Goal: Task Accomplishment & Management: Use online tool/utility

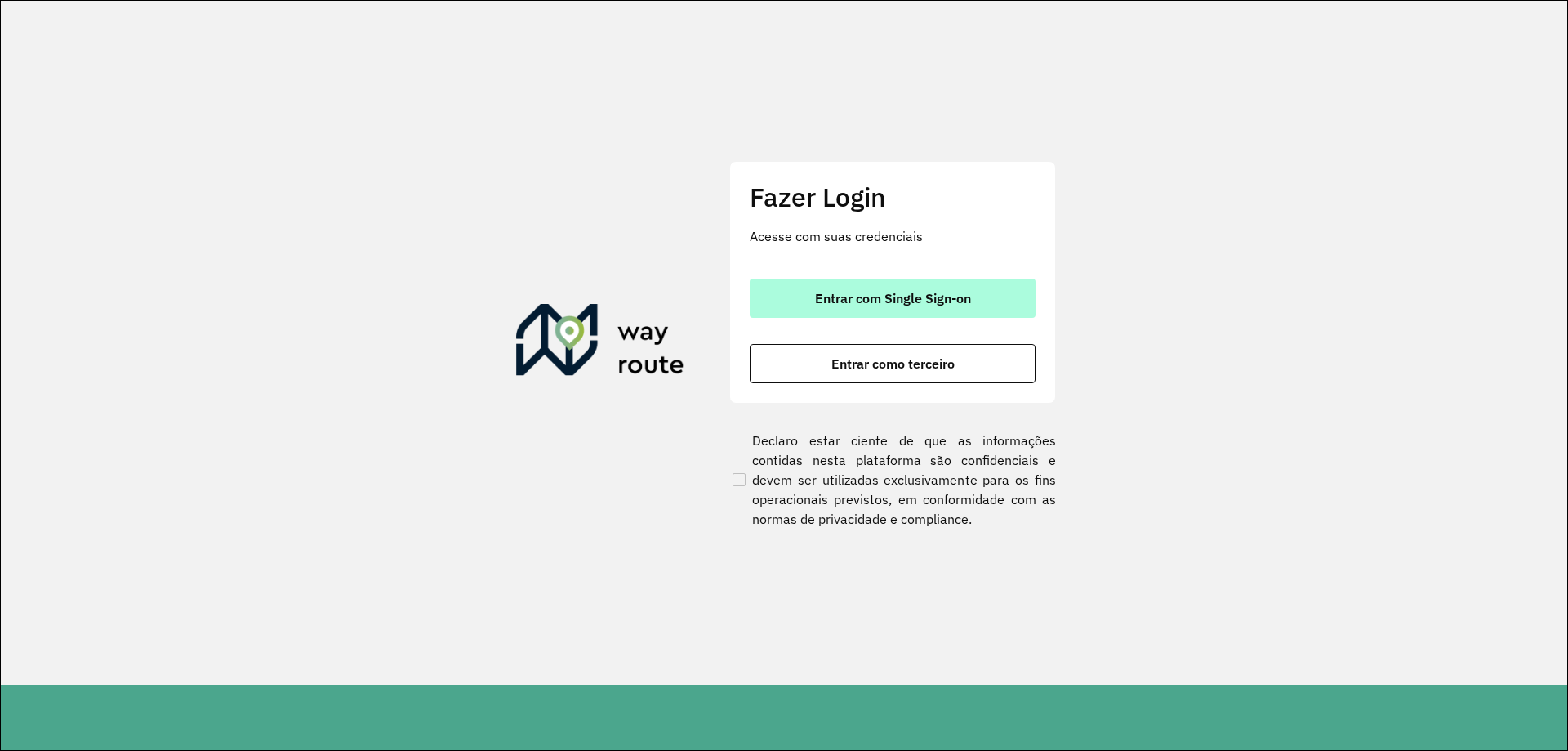
click at [781, 285] on button "Entrar com Single Sign-on" at bounding box center [893, 298] width 286 height 39
click at [839, 287] on button "Entrar com Single Sign-on" at bounding box center [893, 298] width 286 height 39
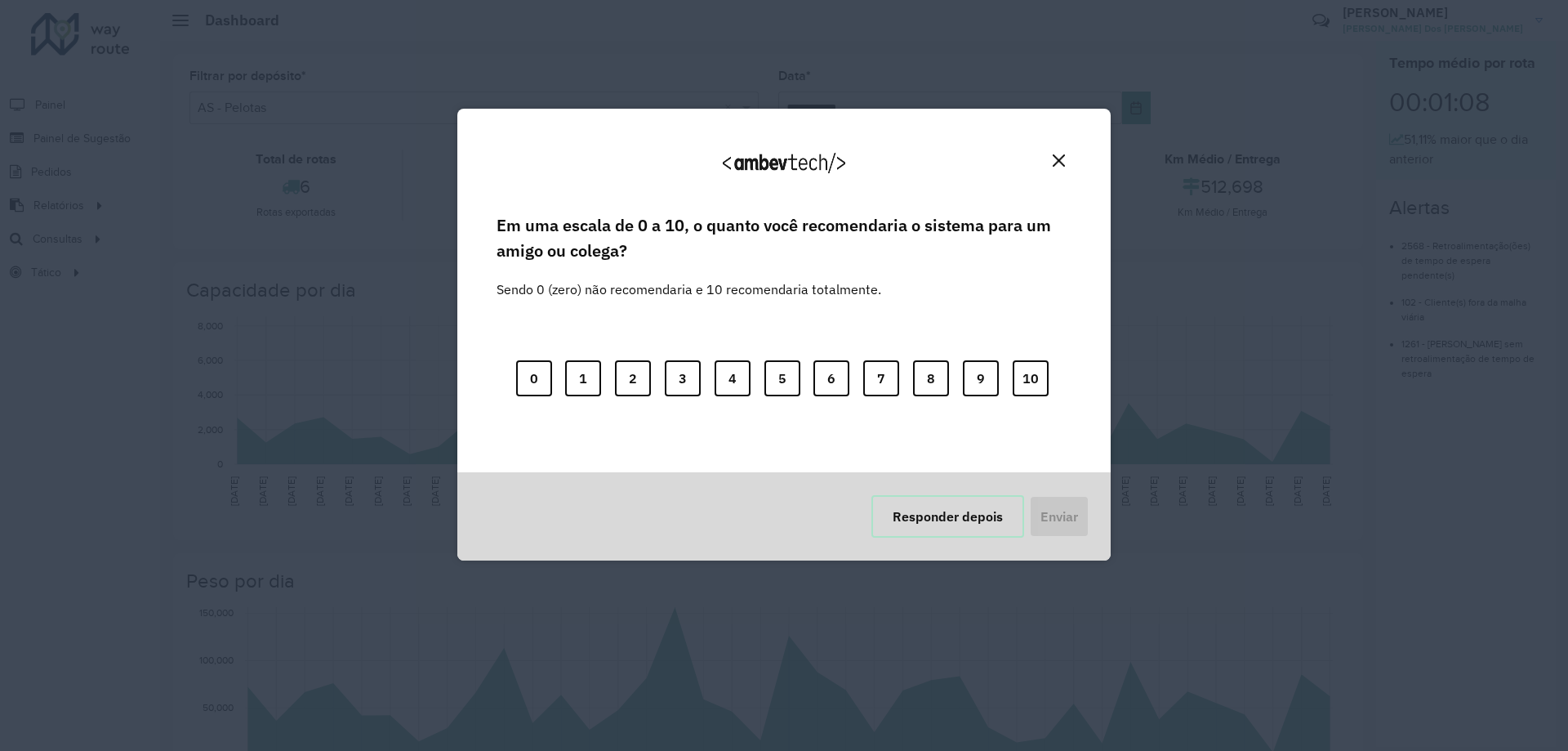
click at [914, 528] on button "Responder depois" at bounding box center [948, 516] width 153 height 43
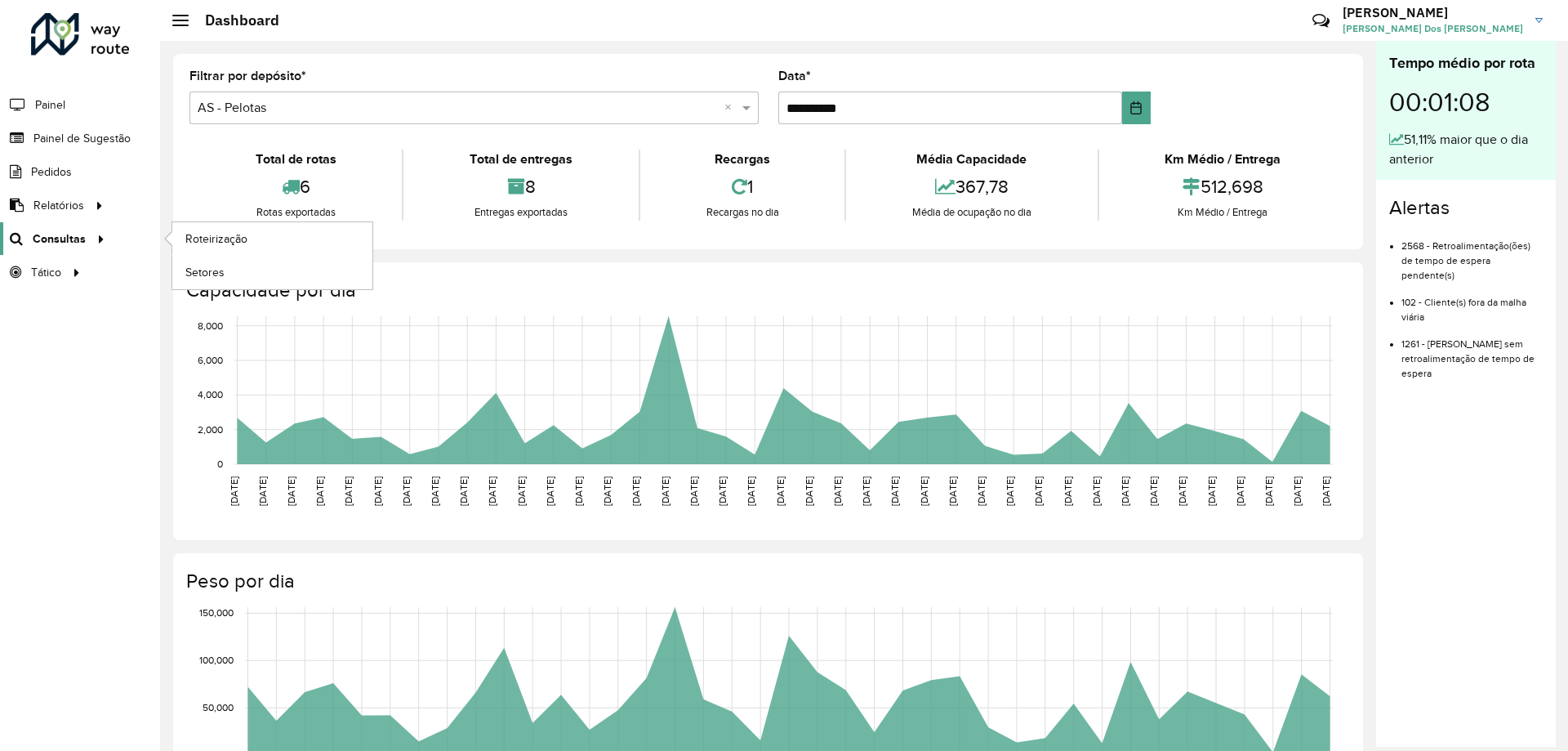
click at [99, 234] on icon at bounding box center [98, 238] width 14 height 25
click at [221, 231] on span "Roteirização" at bounding box center [217, 240] width 66 height 17
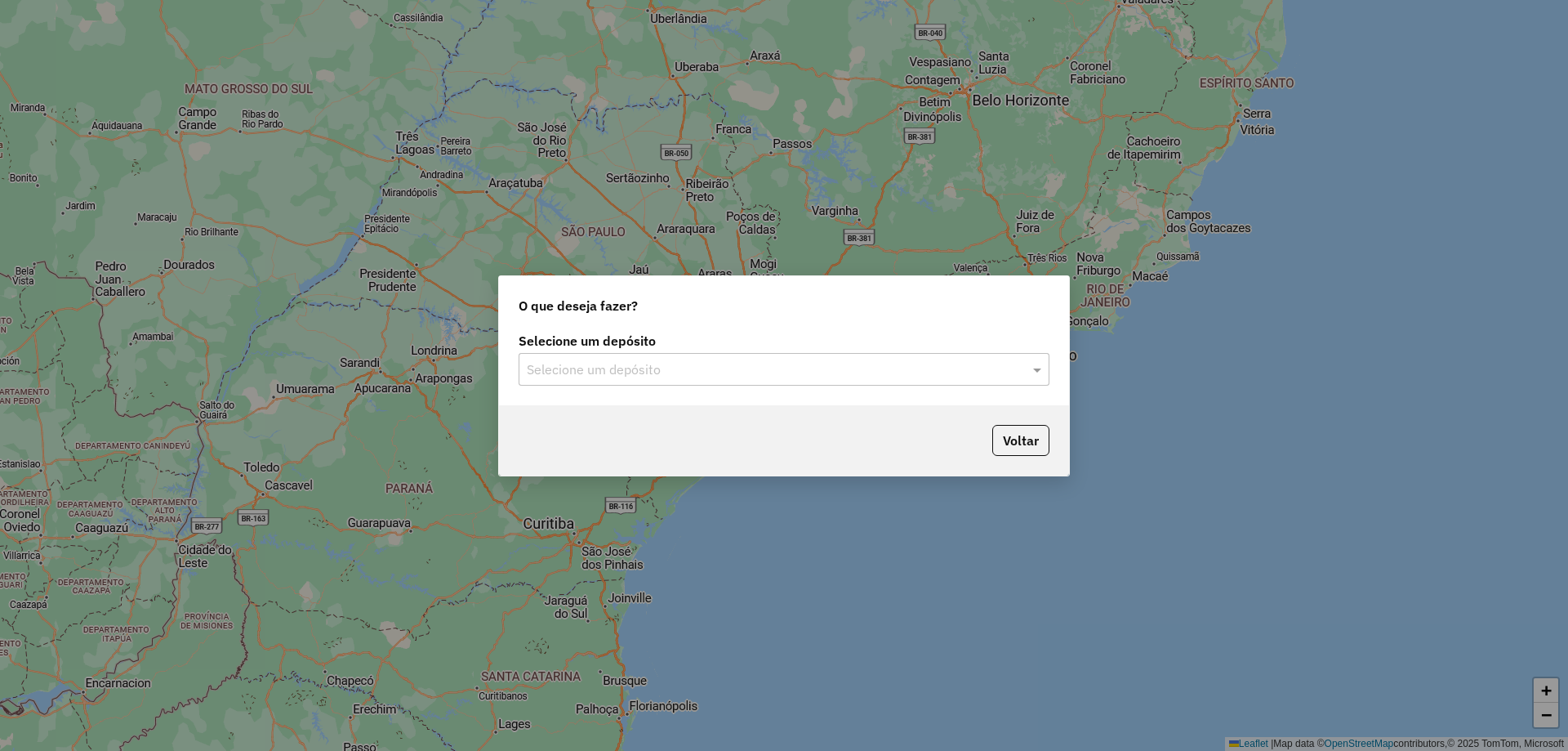
click at [799, 369] on input "text" at bounding box center [767, 370] width 482 height 20
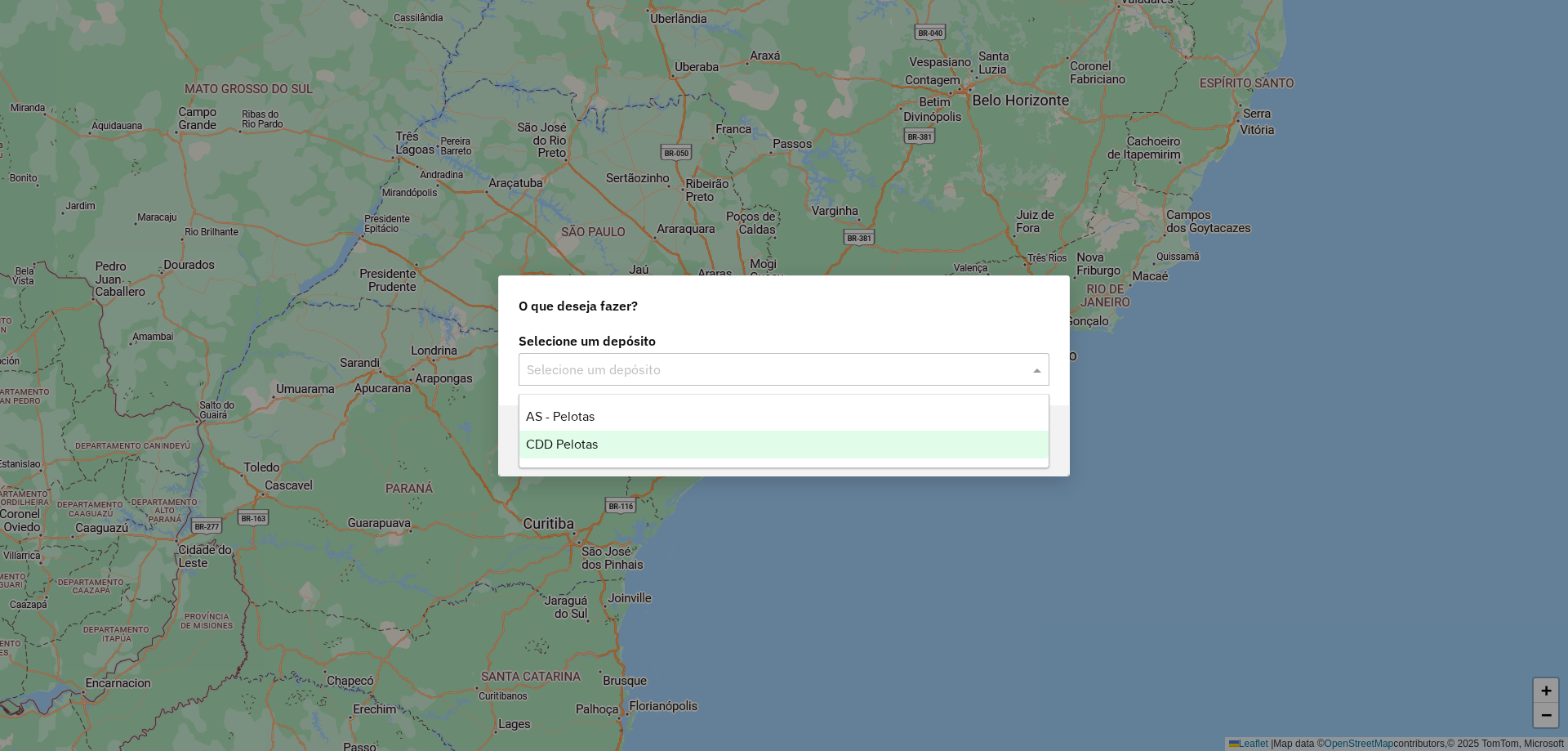
click at [703, 436] on div "CDD Pelotas" at bounding box center [784, 444] width 529 height 28
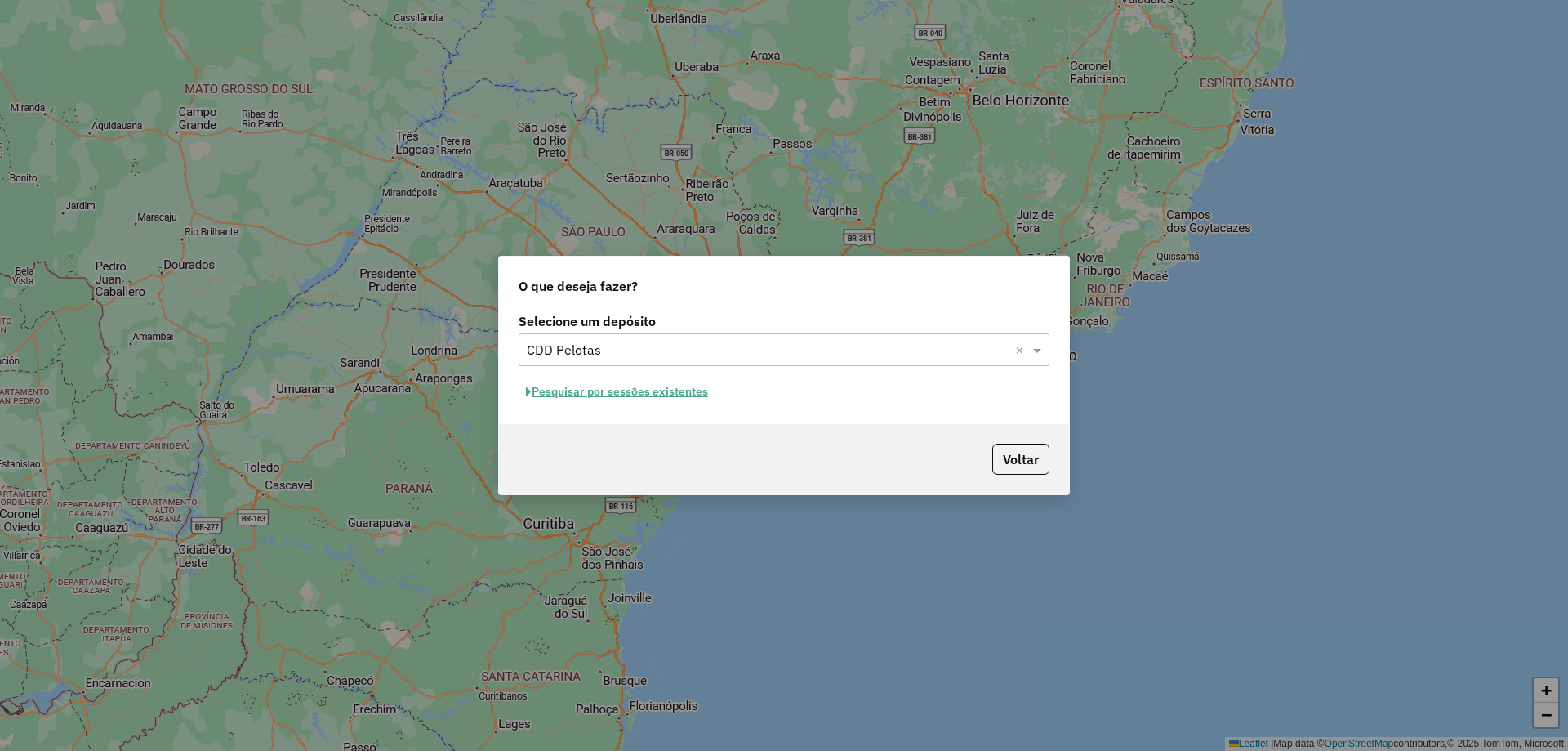
click at [686, 395] on button "Pesquisar por sessões existentes" at bounding box center [617, 391] width 196 height 26
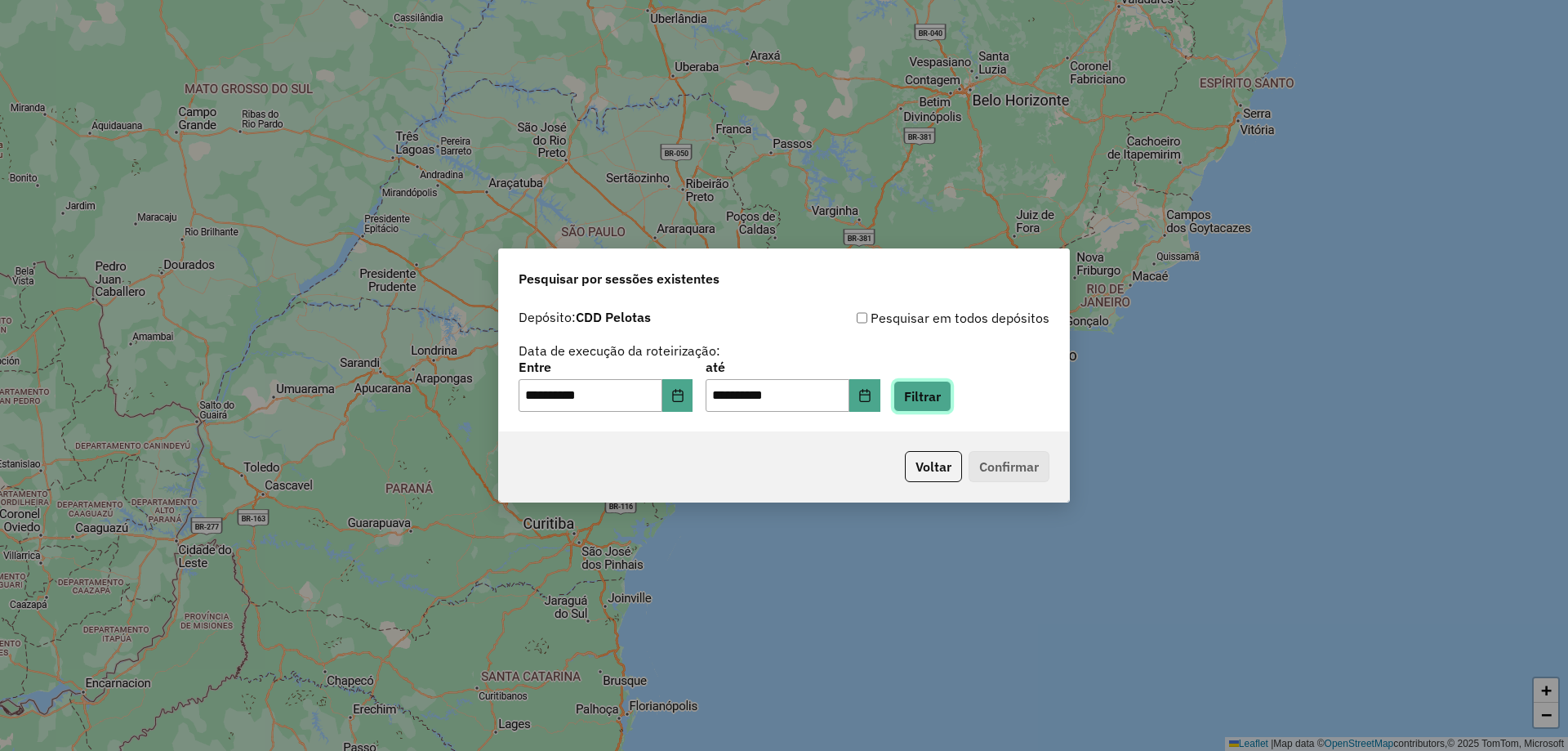
click at [946, 404] on button "Filtrar" at bounding box center [922, 396] width 58 height 31
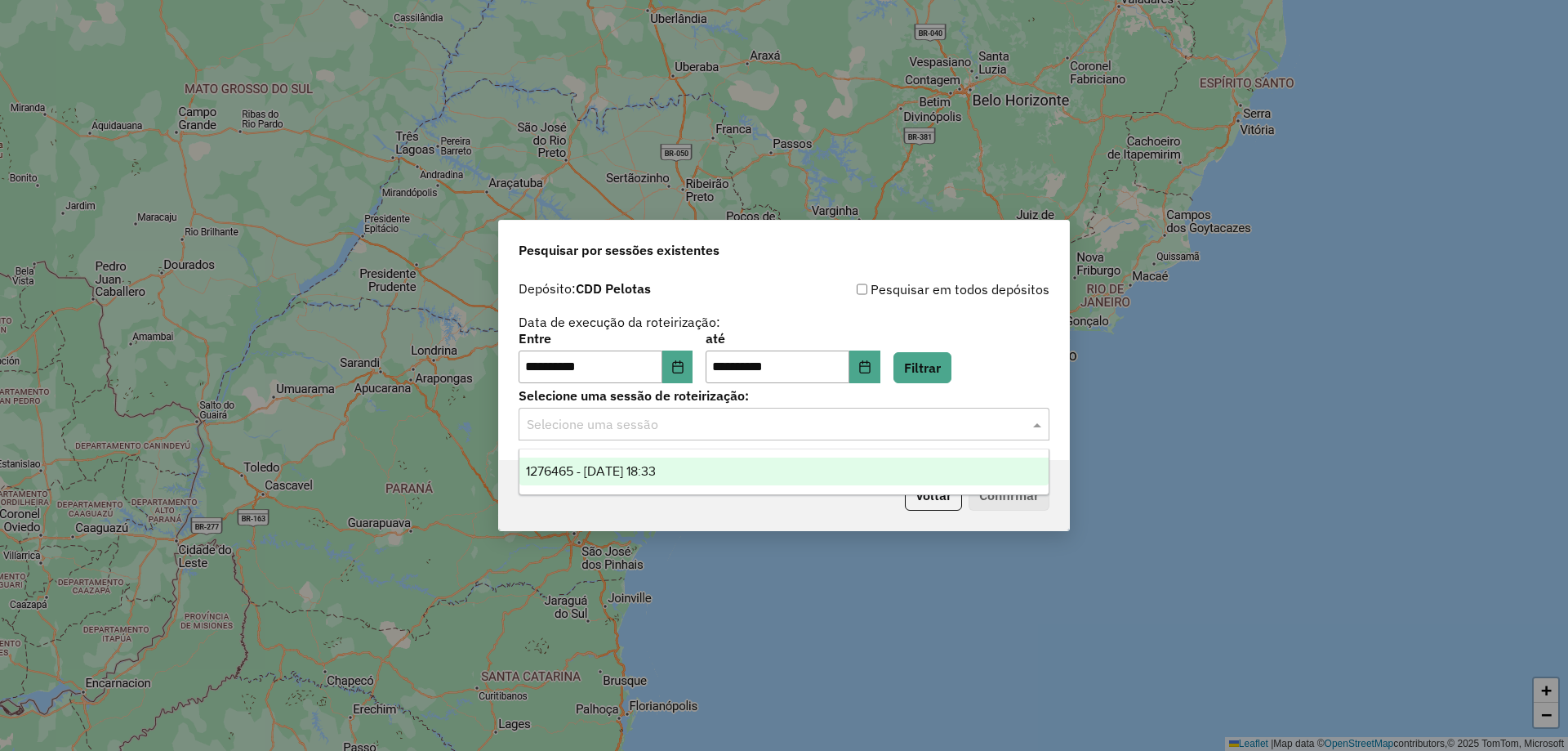
click at [789, 424] on input "text" at bounding box center [767, 425] width 482 height 20
click at [735, 466] on div "1276465 - 16/09/2025 18:33" at bounding box center [784, 471] width 529 height 28
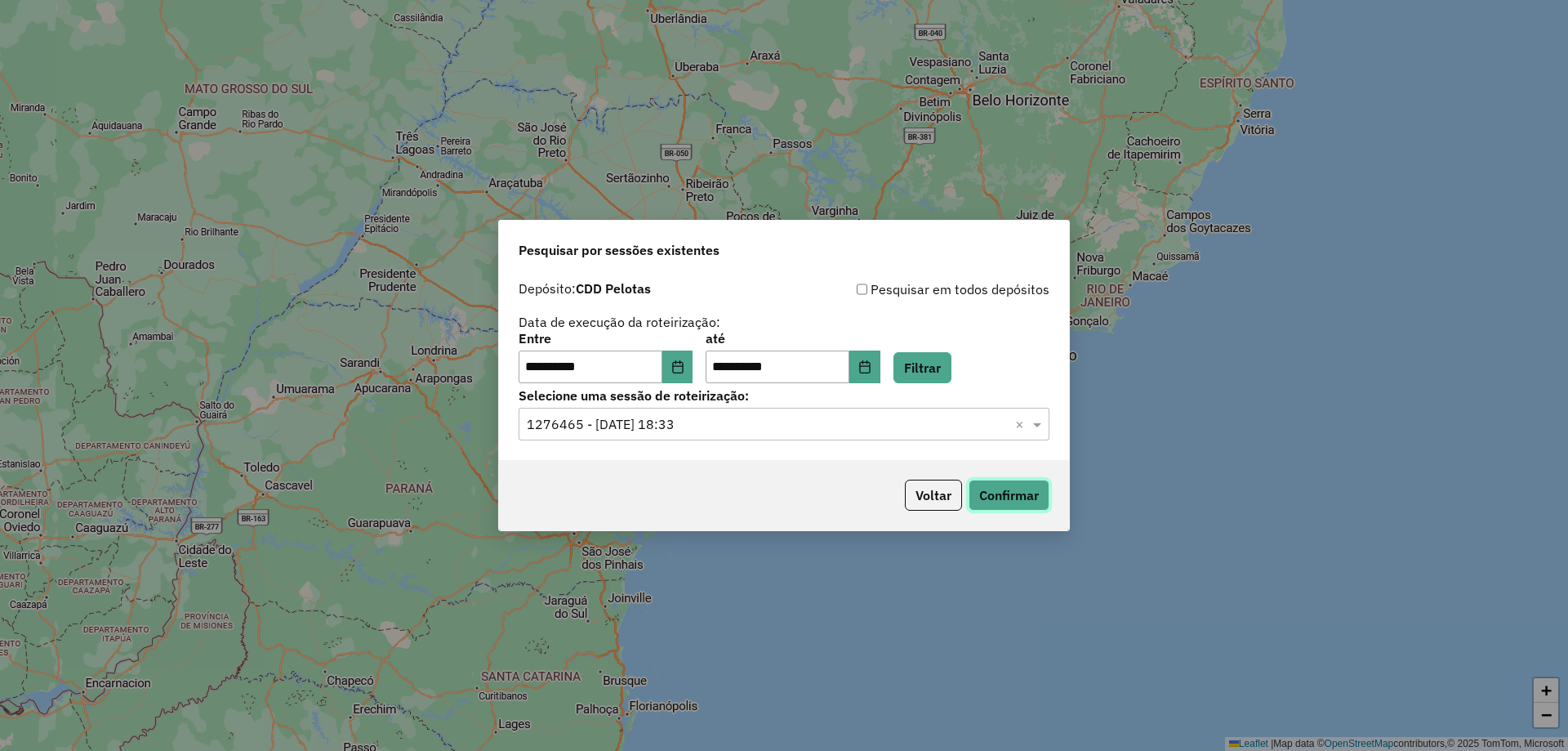
click at [999, 490] on button "Confirmar" at bounding box center [1009, 495] width 81 height 31
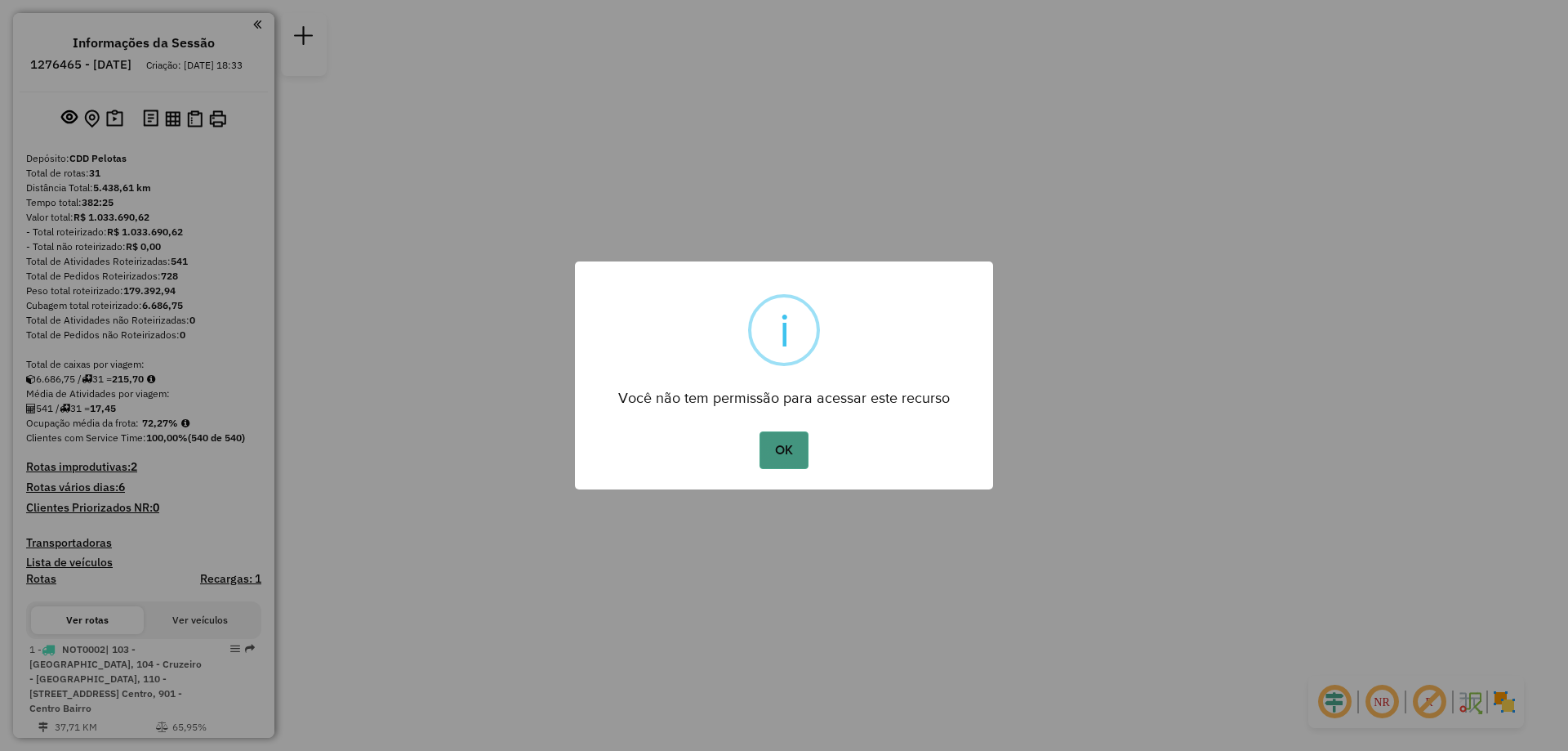
click at [780, 447] on button "OK" at bounding box center [784, 449] width 49 height 37
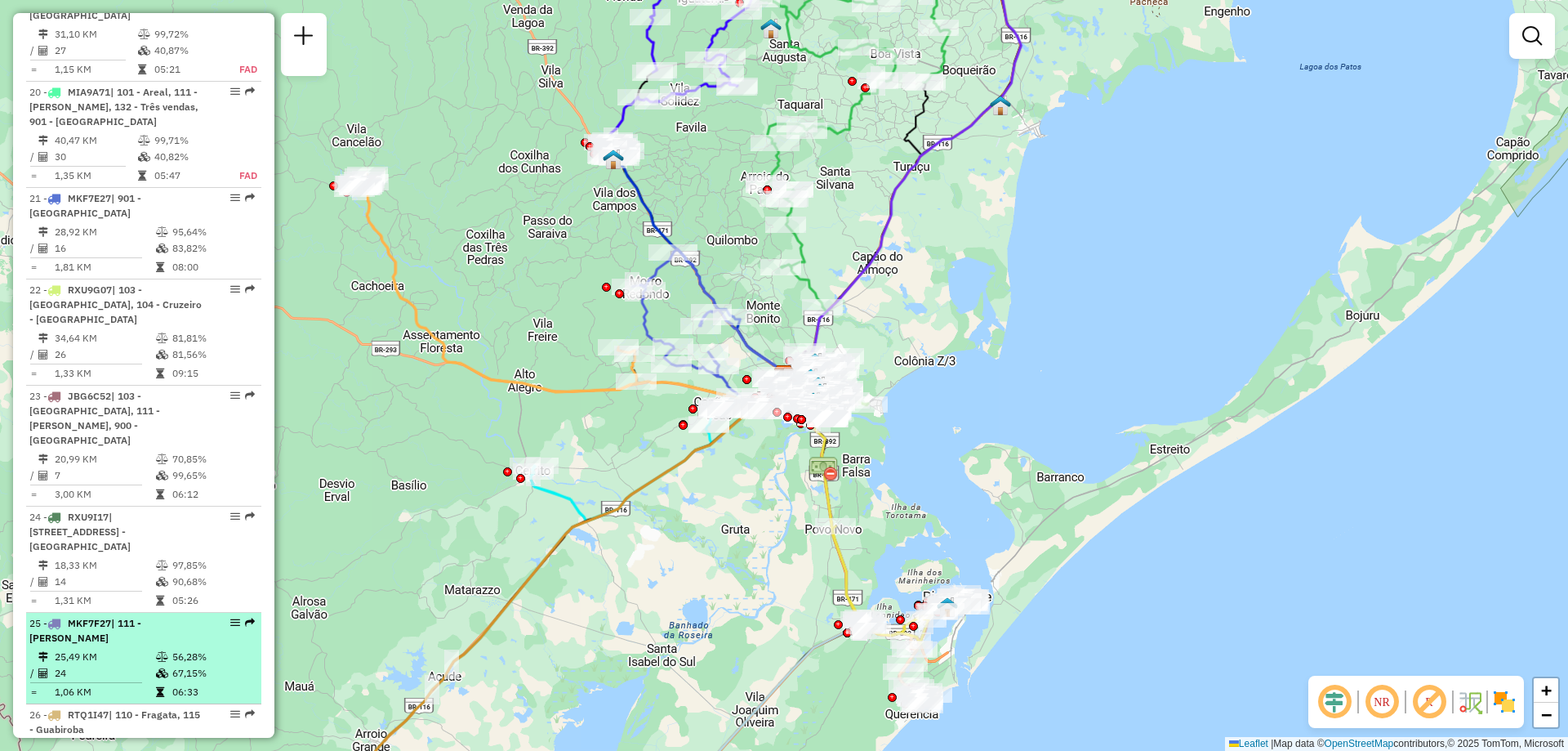
scroll to position [2848, 0]
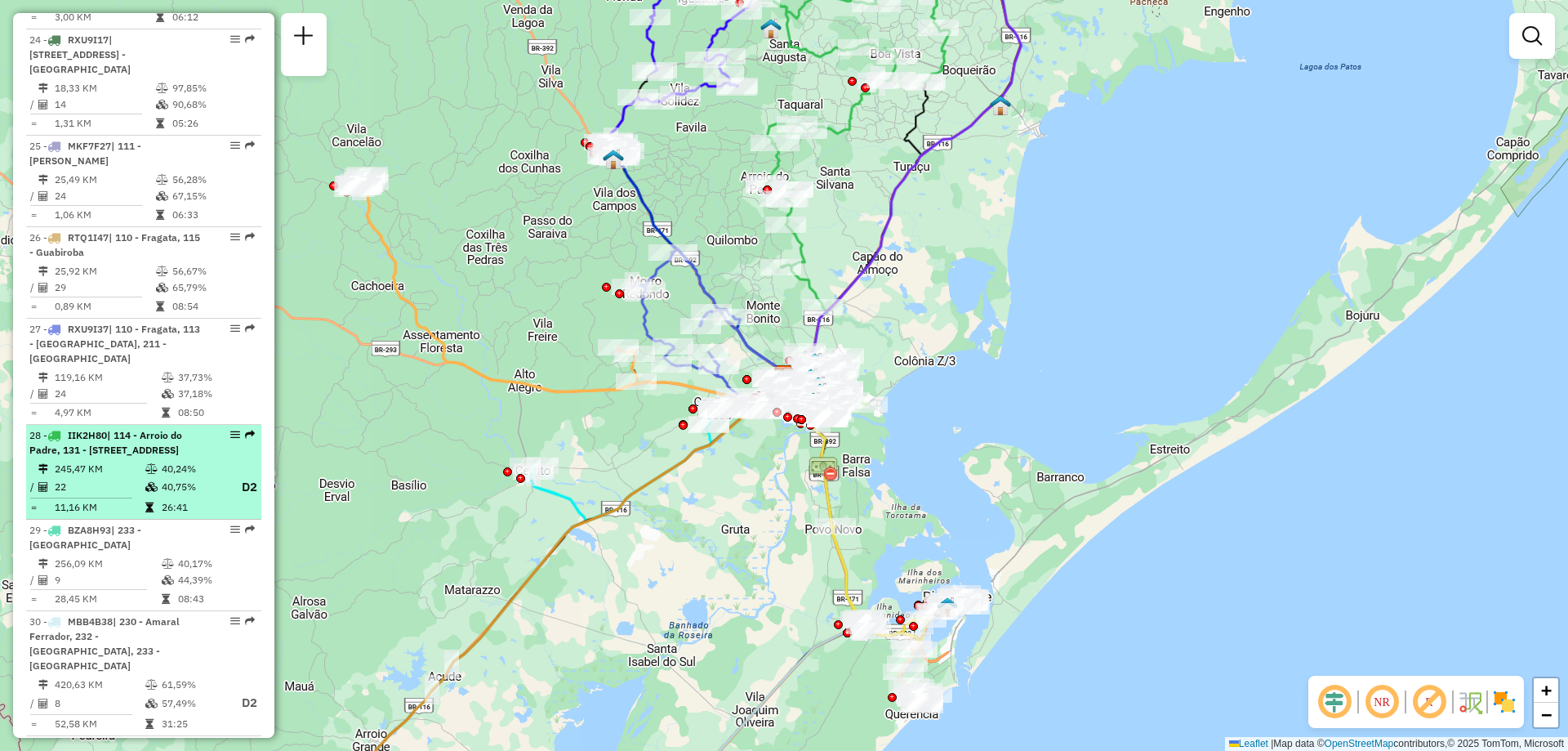
click at [103, 429] on span "| 114 - Arroio do Padre, 131 - [STREET_ADDRESS]" at bounding box center [106, 443] width 153 height 27
select select "**********"
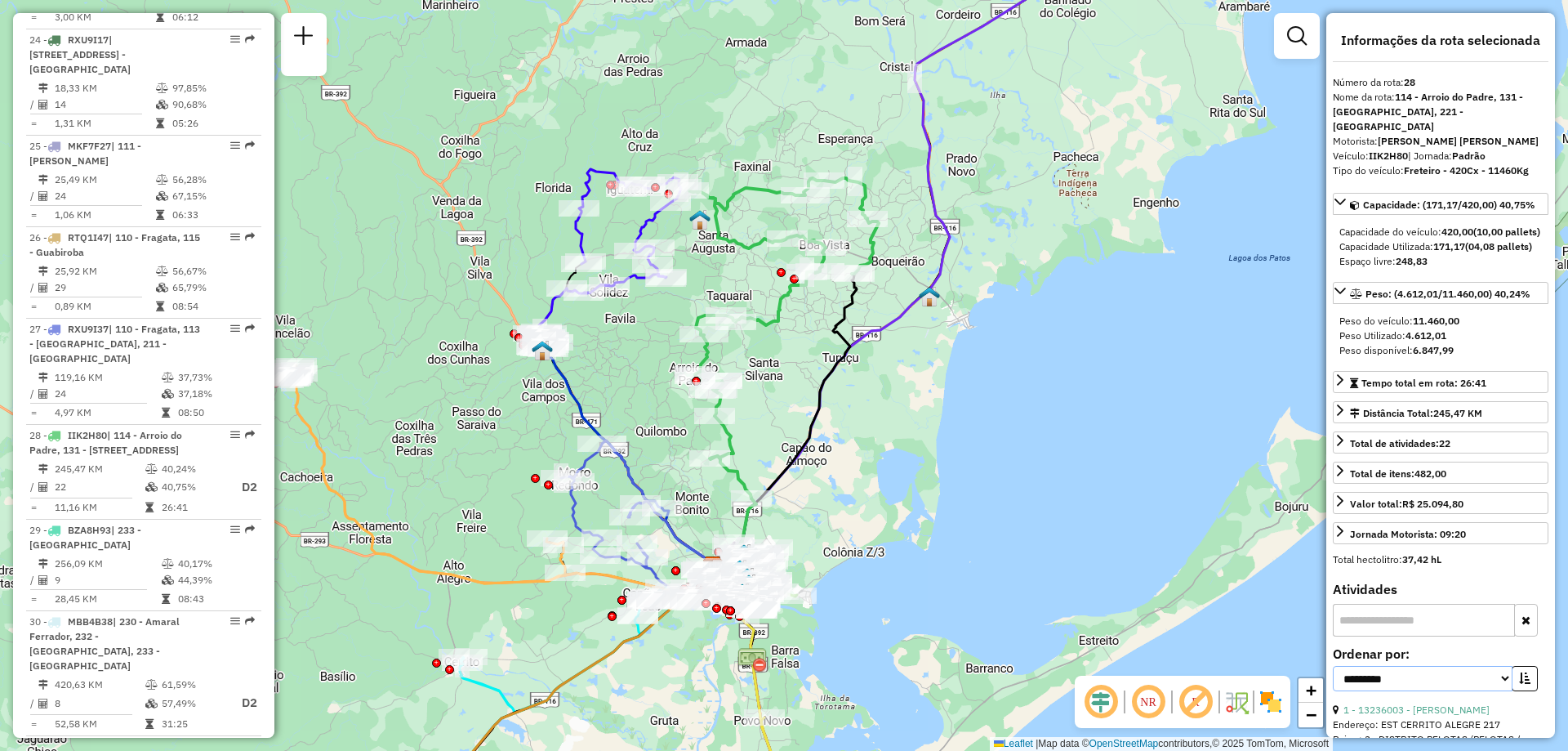
click at [1503, 689] on select "**********" at bounding box center [1423, 678] width 179 height 26
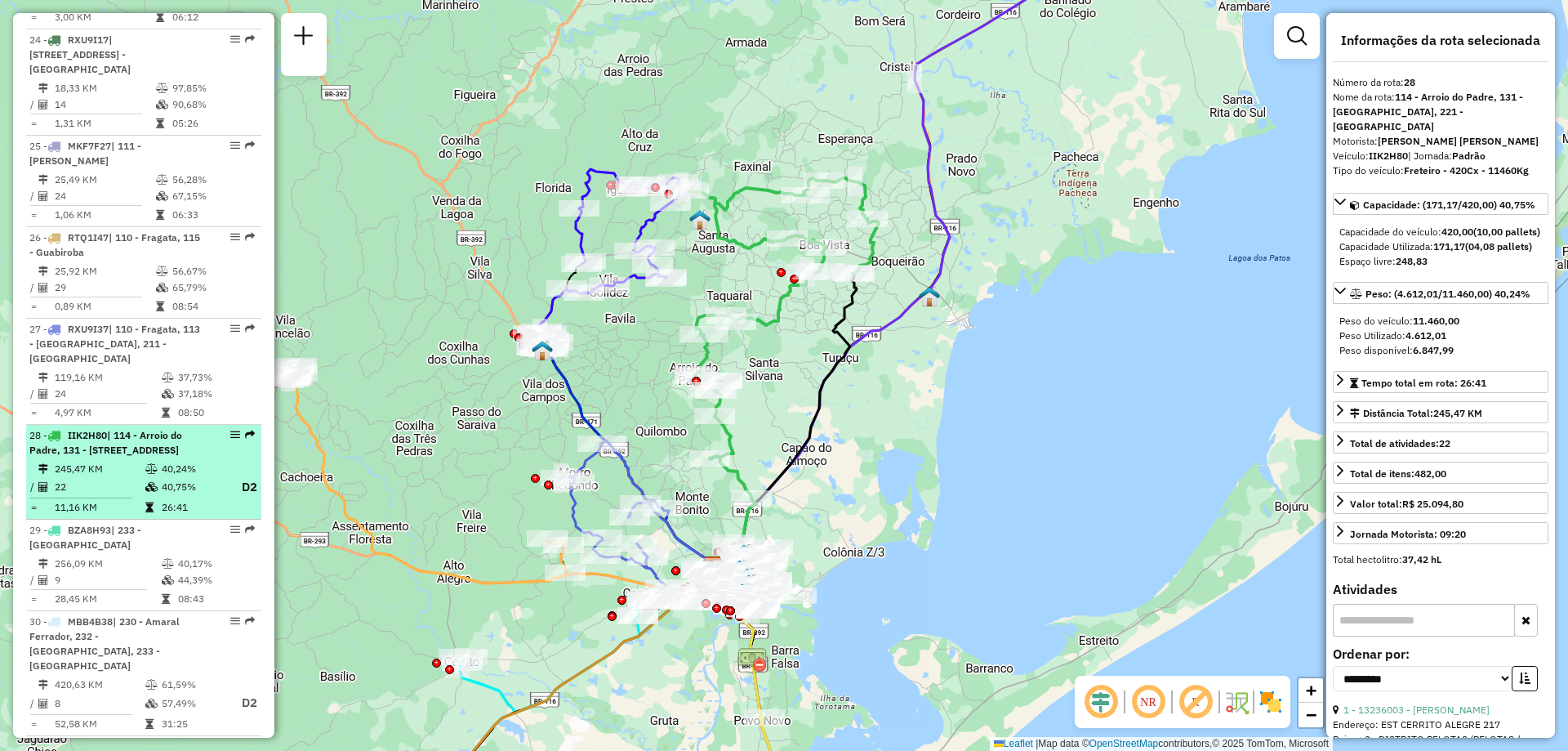
click at [107, 461] on td "245,47 KM" at bounding box center [99, 469] width 91 height 16
click at [231, 430] on em at bounding box center [236, 435] width 10 height 10
click at [245, 430] on em at bounding box center [250, 435] width 10 height 10
click at [212, 428] on div "28 - IIK2H80 | 114 - Arroio do Padre, 131 - [STREET_ADDRESS]" at bounding box center [144, 443] width 229 height 30
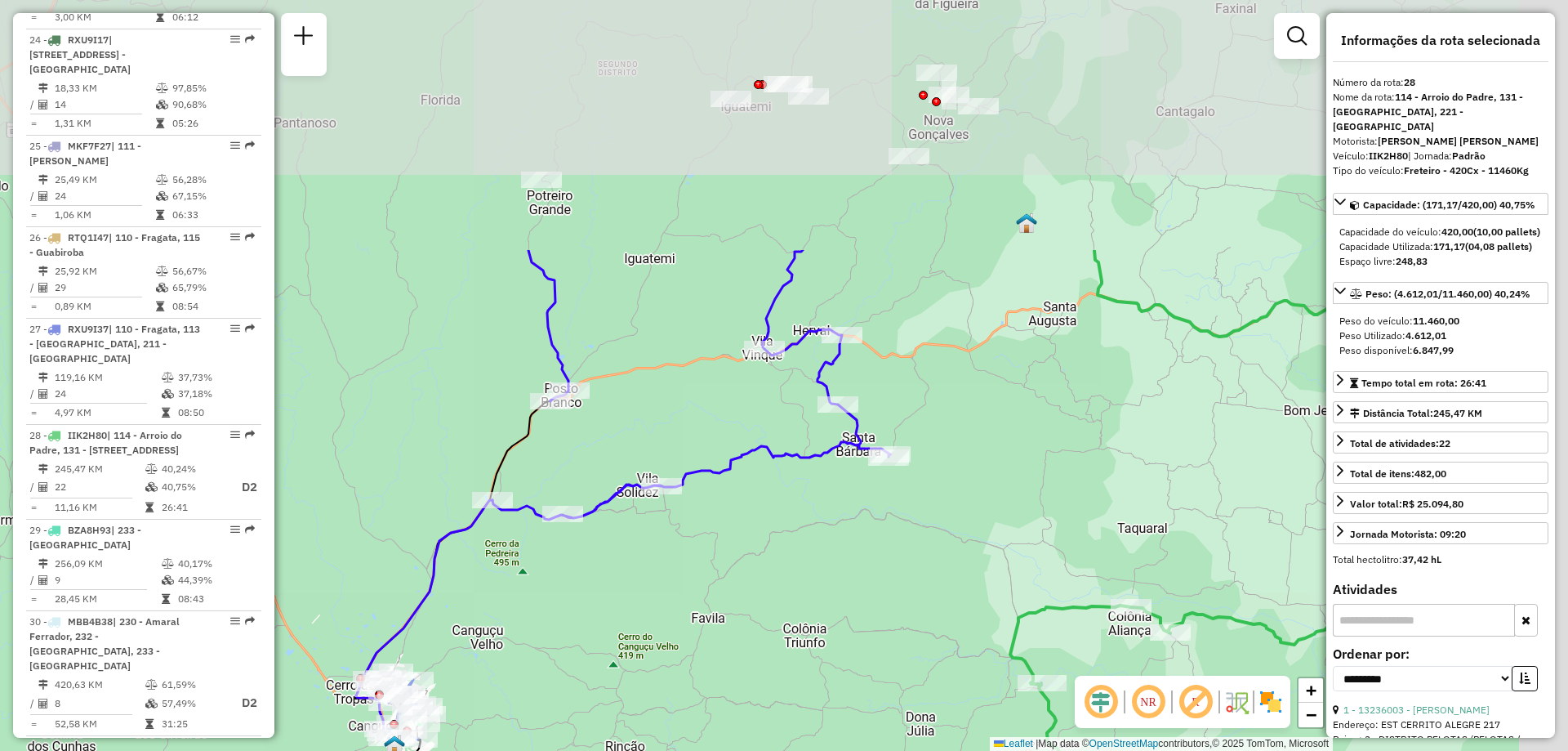
drag, startPoint x: 839, startPoint y: 111, endPoint x: 607, endPoint y: 477, distance: 433.3
click at [607, 477] on div "Janela de atendimento Grade de atendimento Capacidade Transportadoras Veículos …" at bounding box center [784, 375] width 1568 height 751
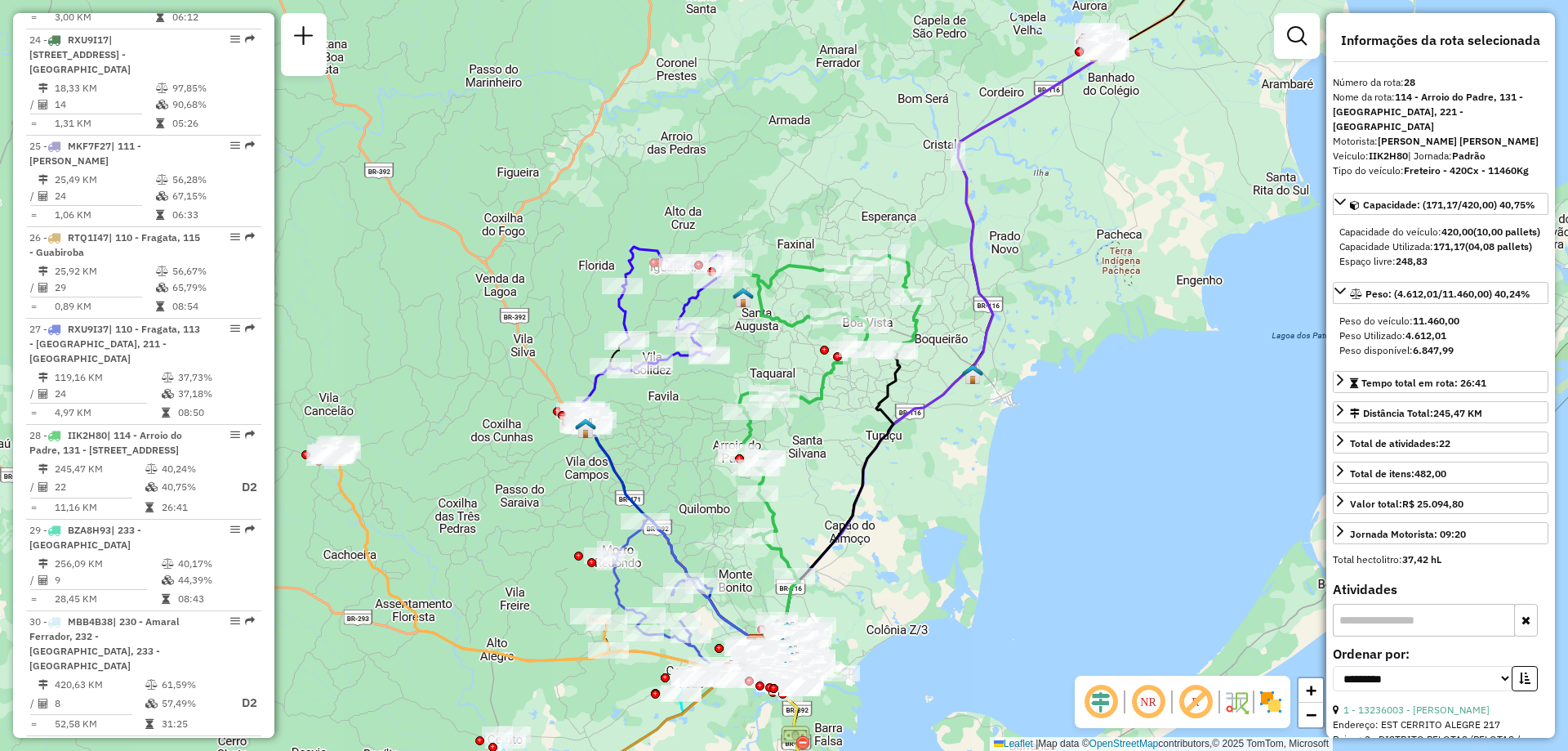
drag, startPoint x: 905, startPoint y: 251, endPoint x: 794, endPoint y: 304, distance: 123.0
click at [788, 307] on div "Janela de atendimento Grade de atendimento Capacidade Transportadoras Veículos …" at bounding box center [784, 375] width 1568 height 751
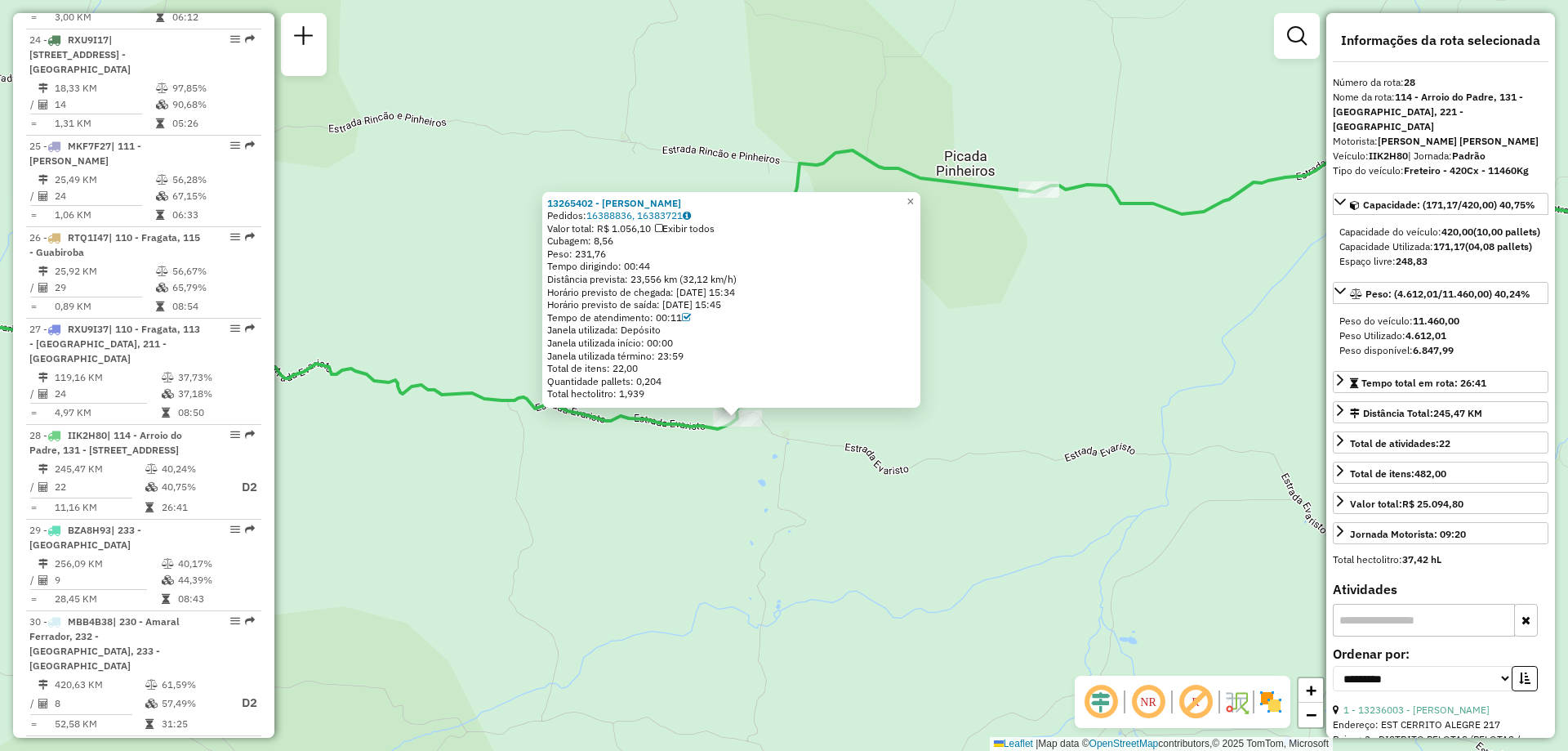
click at [663, 230] on icon at bounding box center [659, 229] width 8 height 10
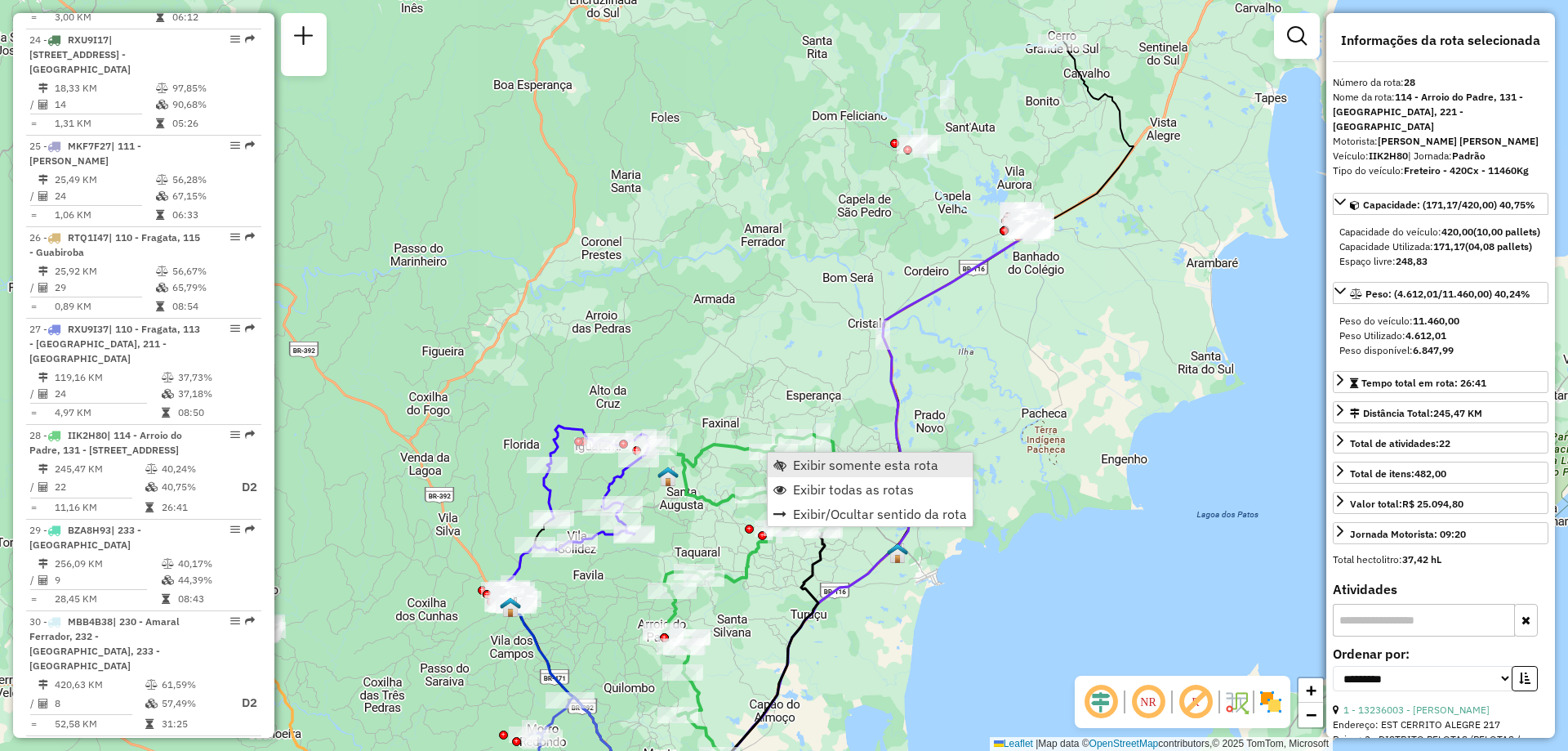
click at [821, 471] on span "Exibir somente esta rota" at bounding box center [866, 465] width 145 height 13
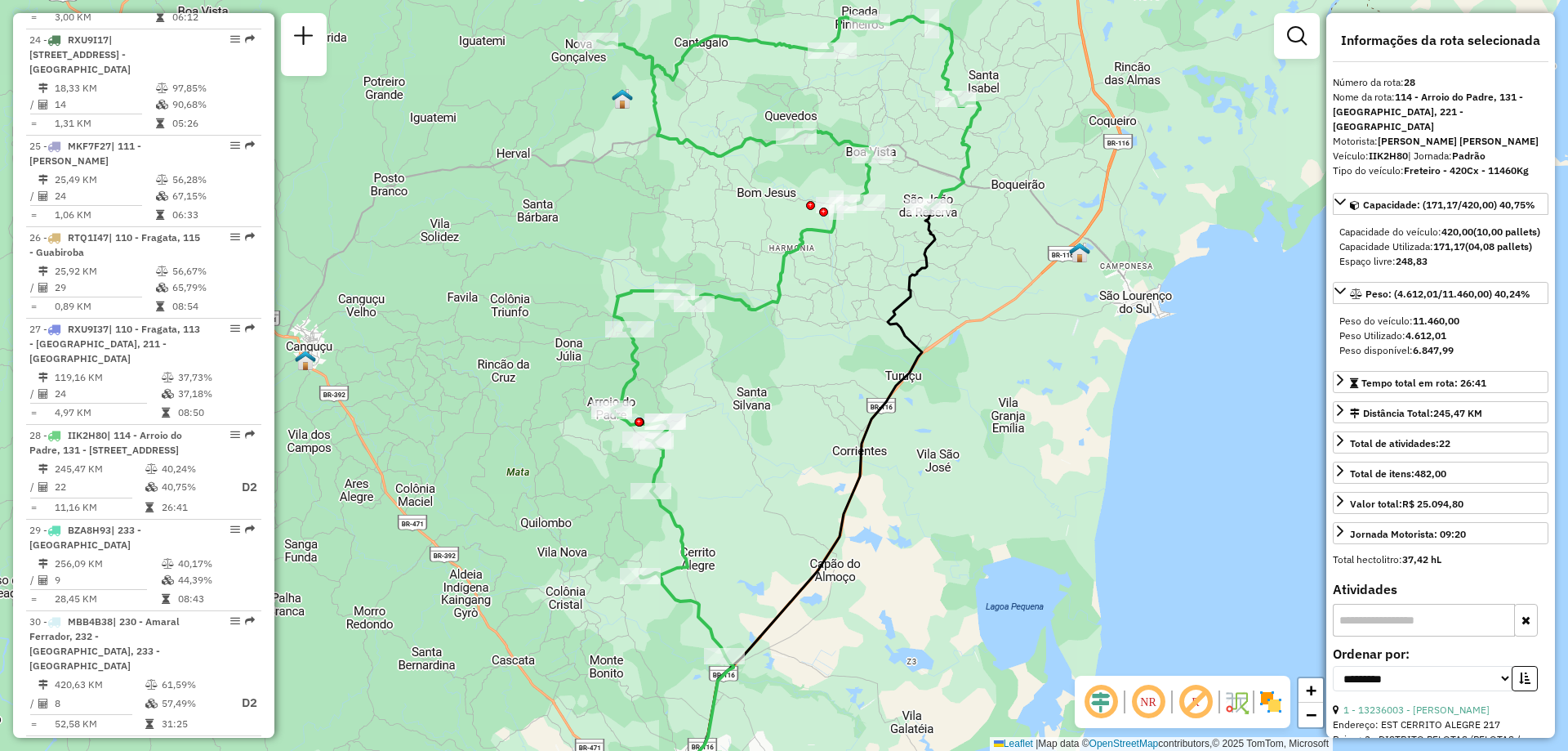
drag, startPoint x: 778, startPoint y: 373, endPoint x: 756, endPoint y: 435, distance: 65.8
click at [756, 435] on div "Janela de atendimento Grade de atendimento Capacidade Transportadoras Veículos …" at bounding box center [784, 375] width 1568 height 751
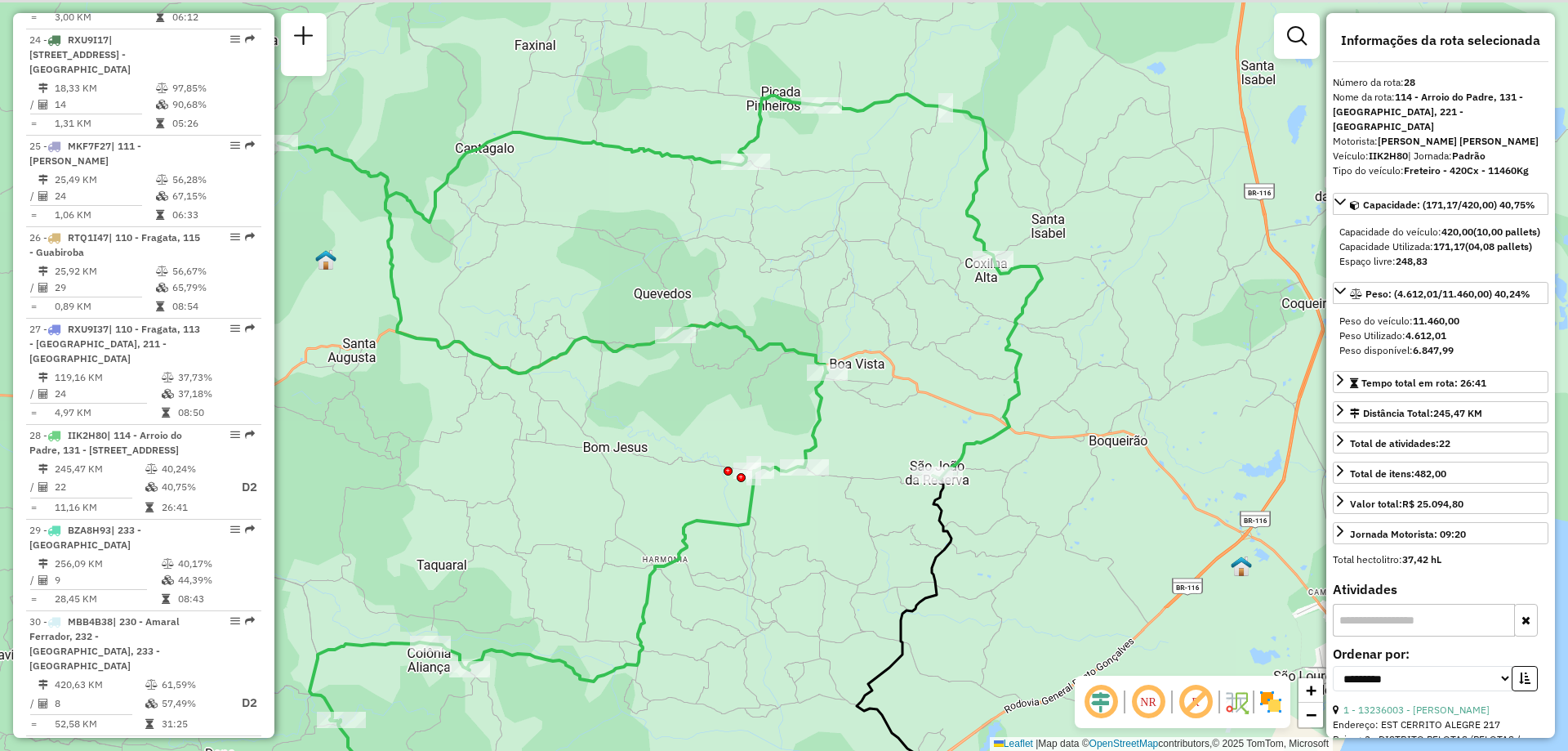
drag, startPoint x: 818, startPoint y: 219, endPoint x: 848, endPoint y: 296, distance: 82.6
click at [848, 296] on div "Janela de atendimento Grade de atendimento Capacidade Transportadoras Veículos …" at bounding box center [784, 375] width 1568 height 751
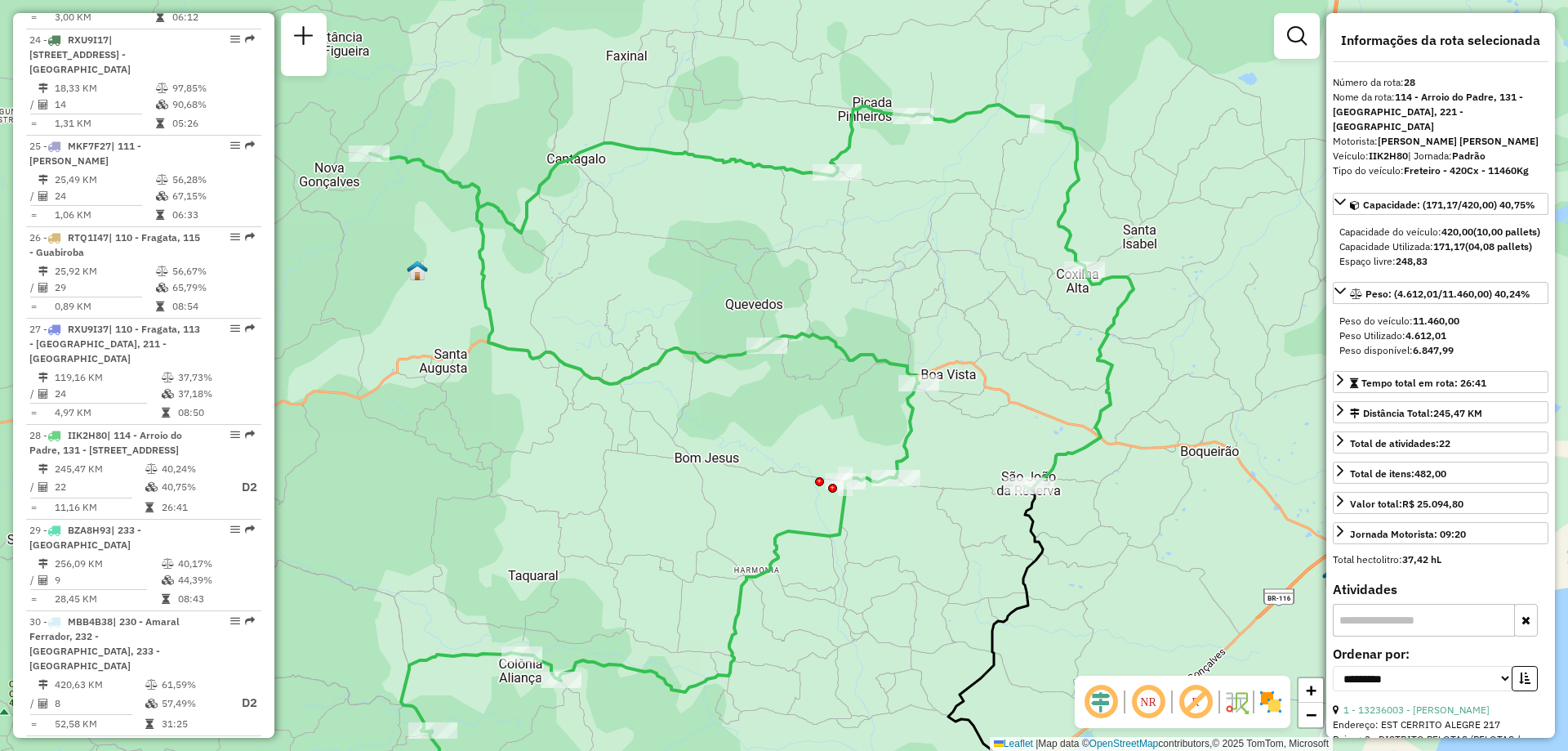
drag, startPoint x: 412, startPoint y: 388, endPoint x: 504, endPoint y: 399, distance: 92.7
click at [504, 399] on div "Janela de atendimento Grade de atendimento Capacidade Transportadoras Veículos …" at bounding box center [784, 375] width 1568 height 751
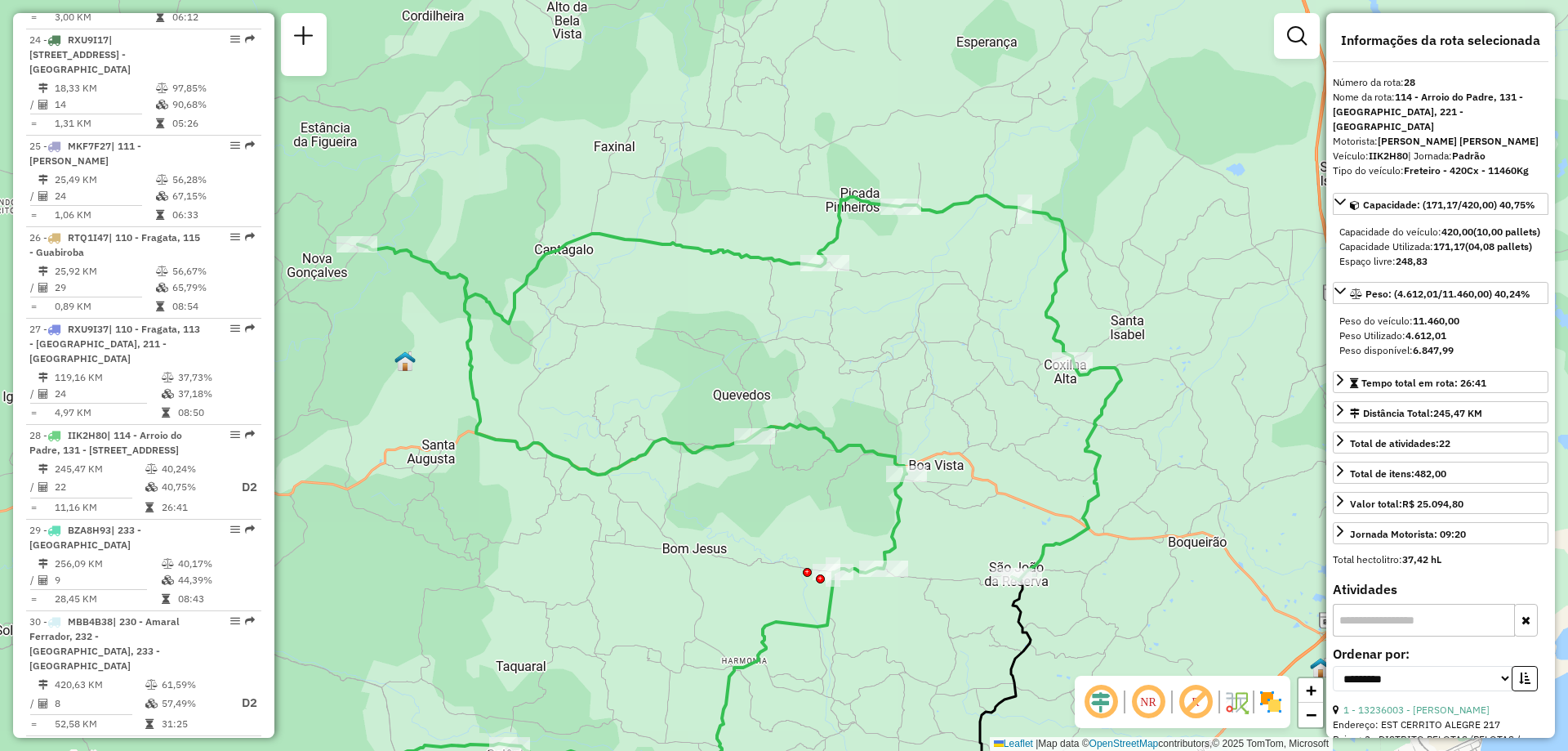
drag, startPoint x: 885, startPoint y: 531, endPoint x: 856, endPoint y: 647, distance: 119.6
click at [856, 647] on div "Janela de atendimento Grade de atendimento Capacidade Transportadoras Veículos …" at bounding box center [784, 375] width 1568 height 751
